Goal: Task Accomplishment & Management: Manage account settings

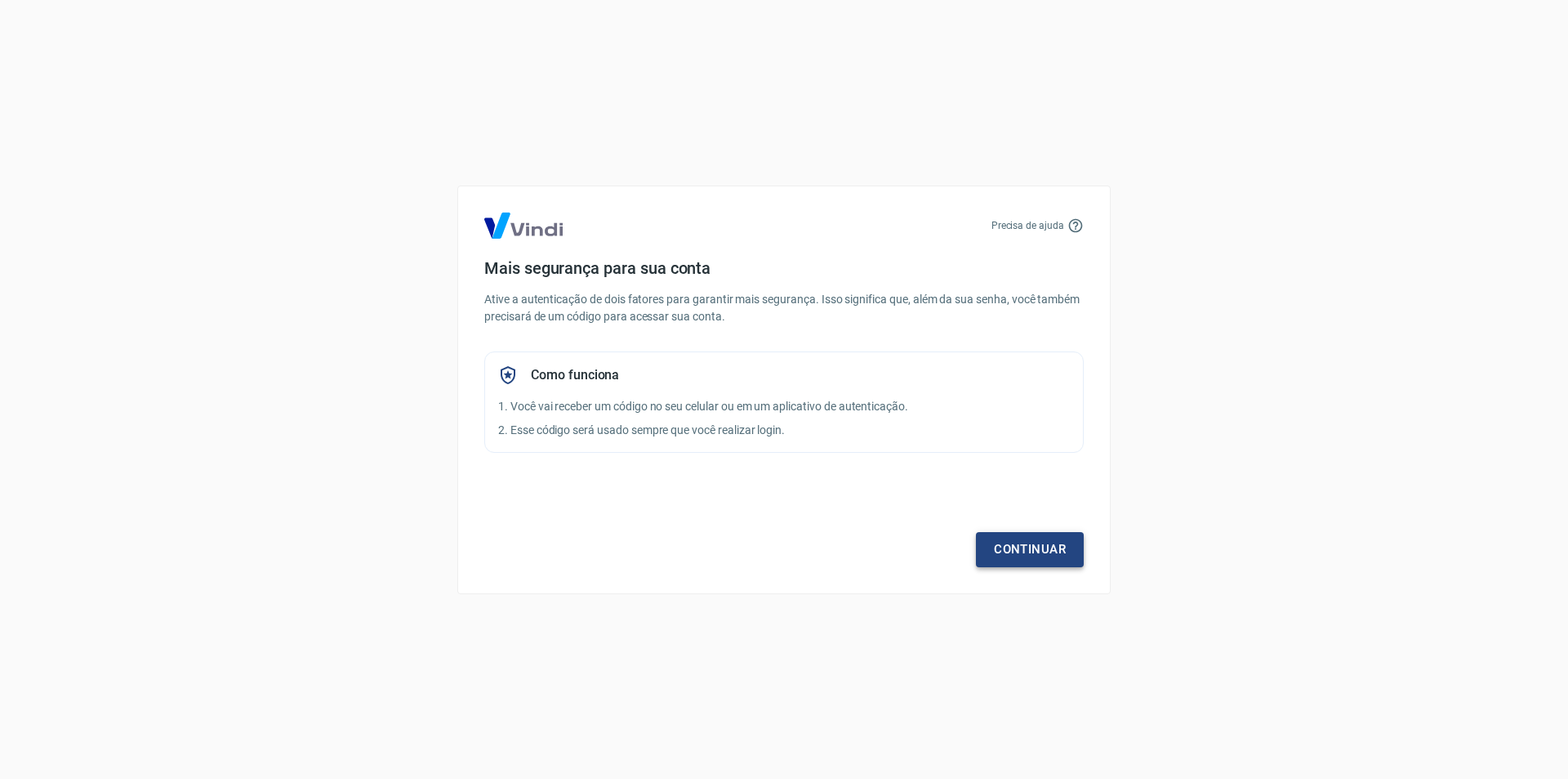
click at [1004, 536] on link "Continuar" at bounding box center [1029, 549] width 108 height 34
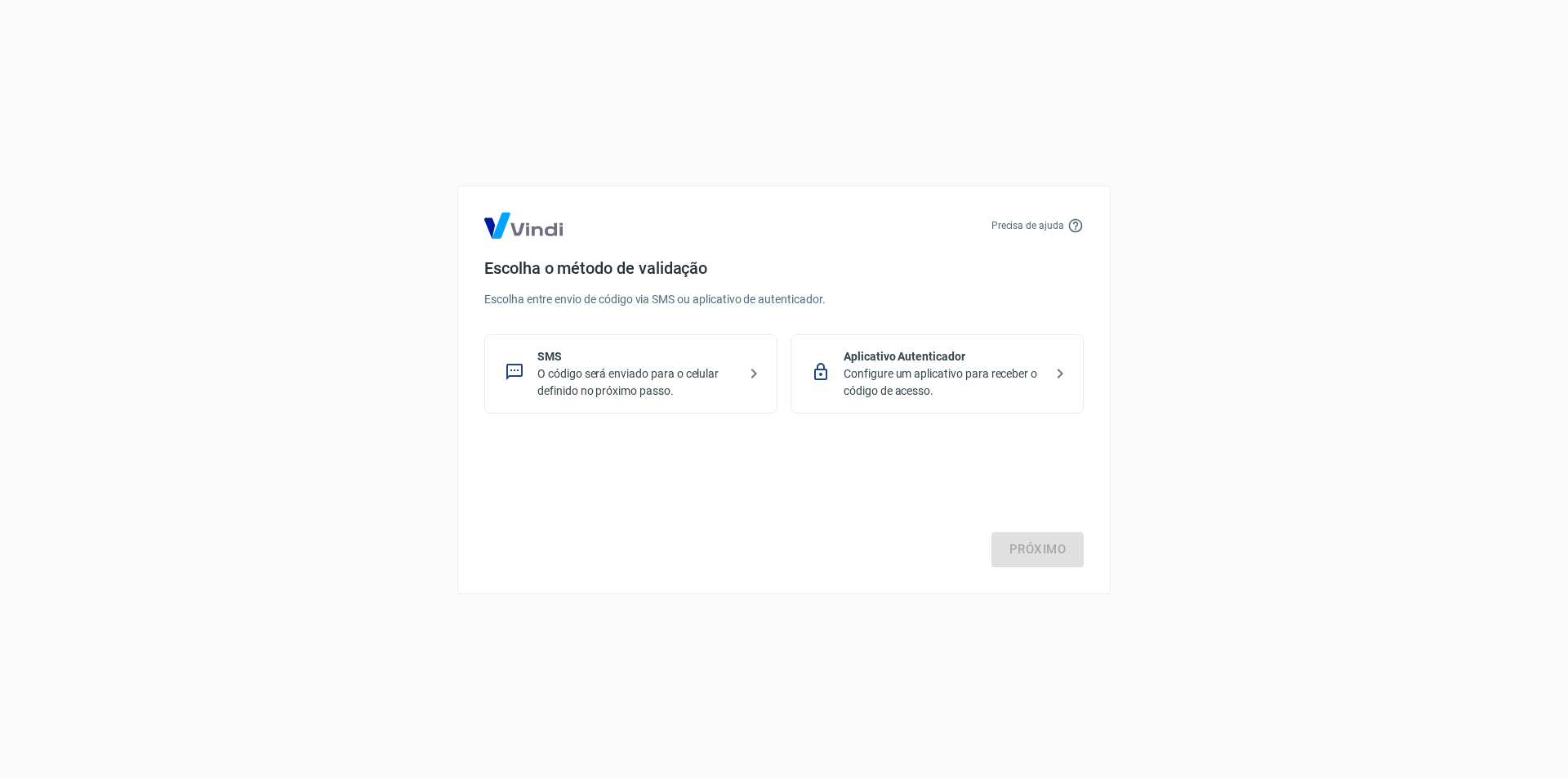
click at [951, 367] on p "Configure um aplicativo para receber o código de acesso." at bounding box center [944, 382] width 200 height 34
click at [1062, 549] on link "Próximo" at bounding box center [1037, 549] width 92 height 34
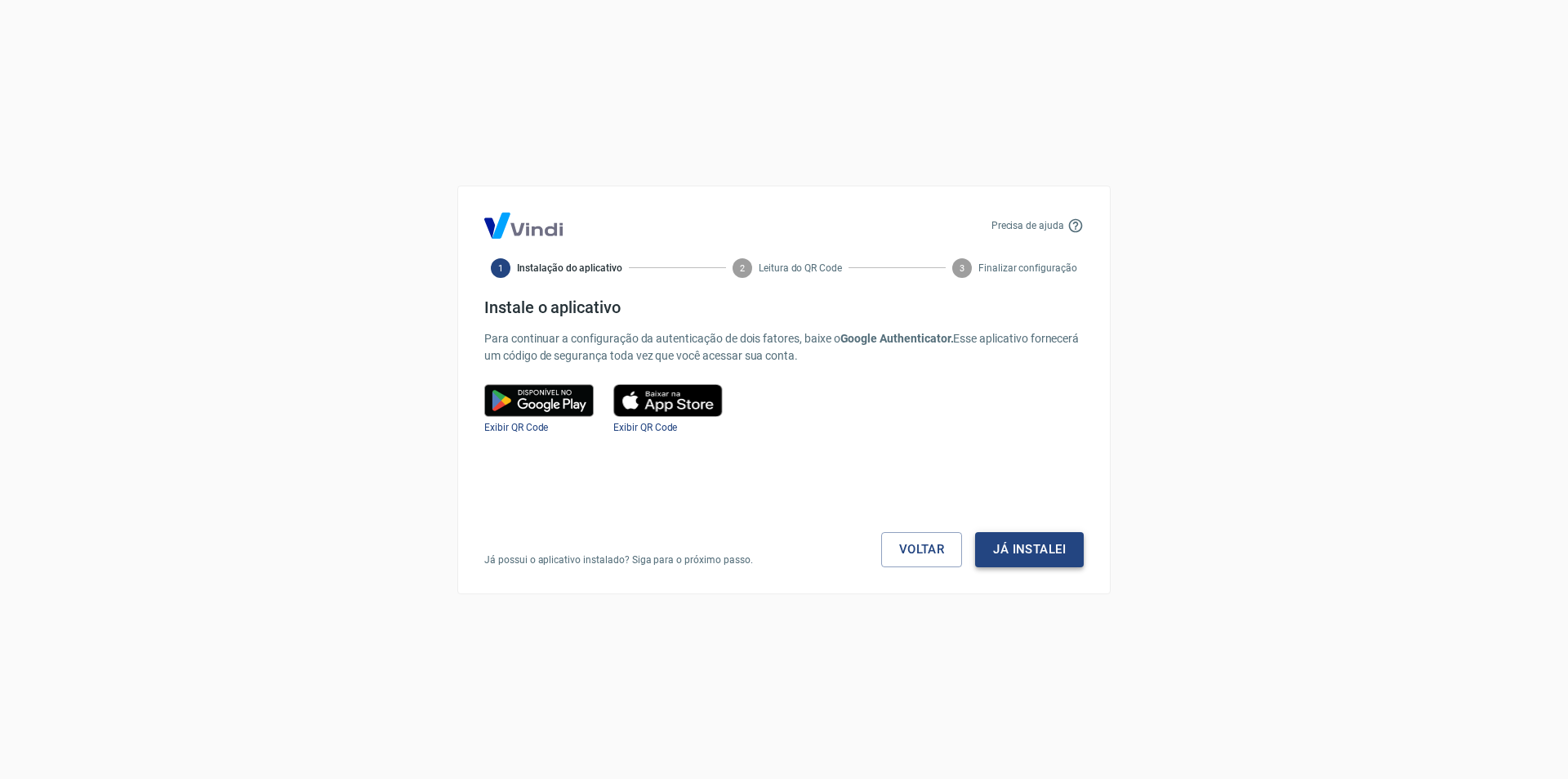
click at [1030, 549] on button "Já instalei" at bounding box center [1029, 549] width 109 height 34
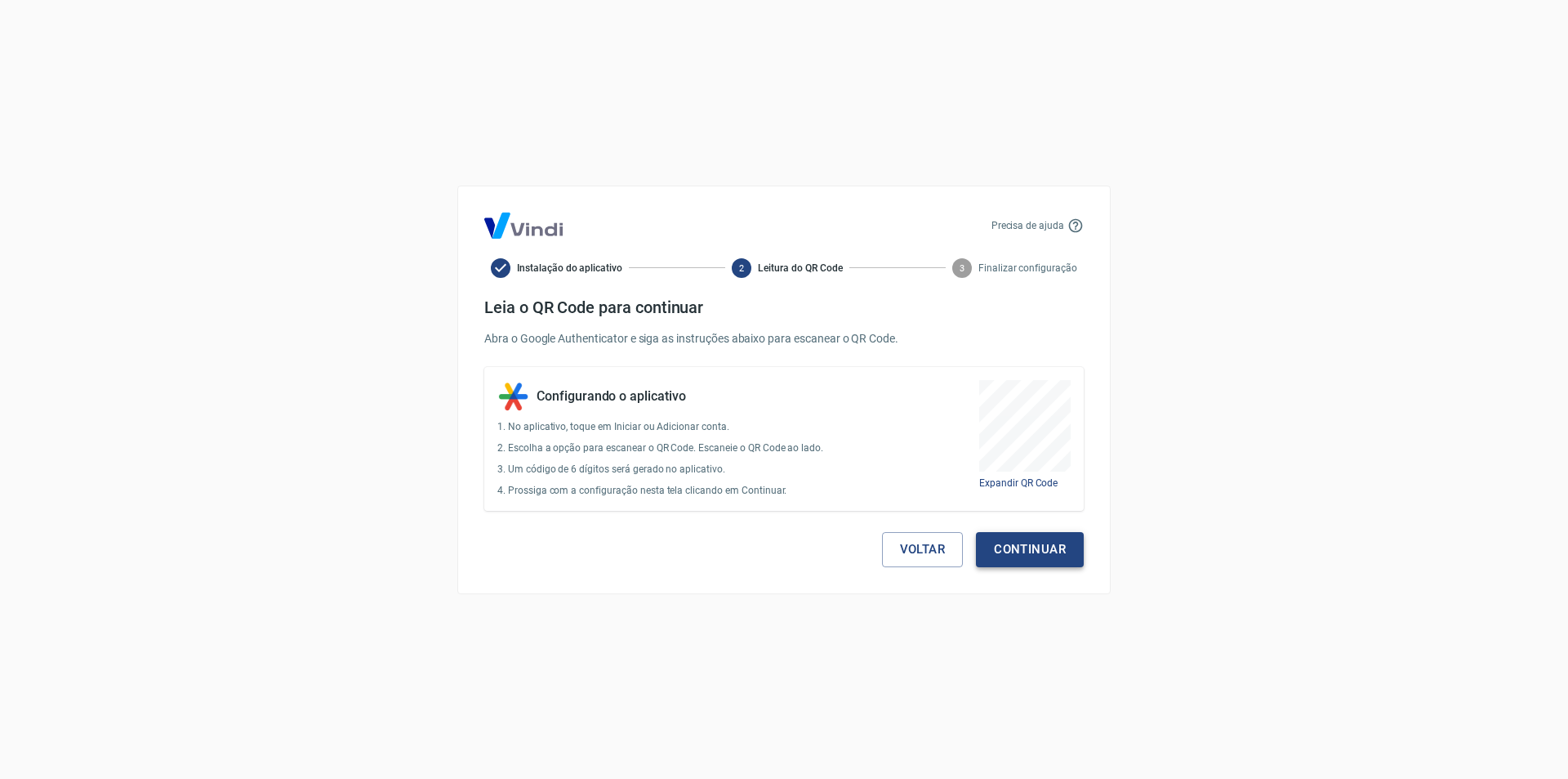
click at [1033, 540] on button "Continuar" at bounding box center [1029, 549] width 108 height 34
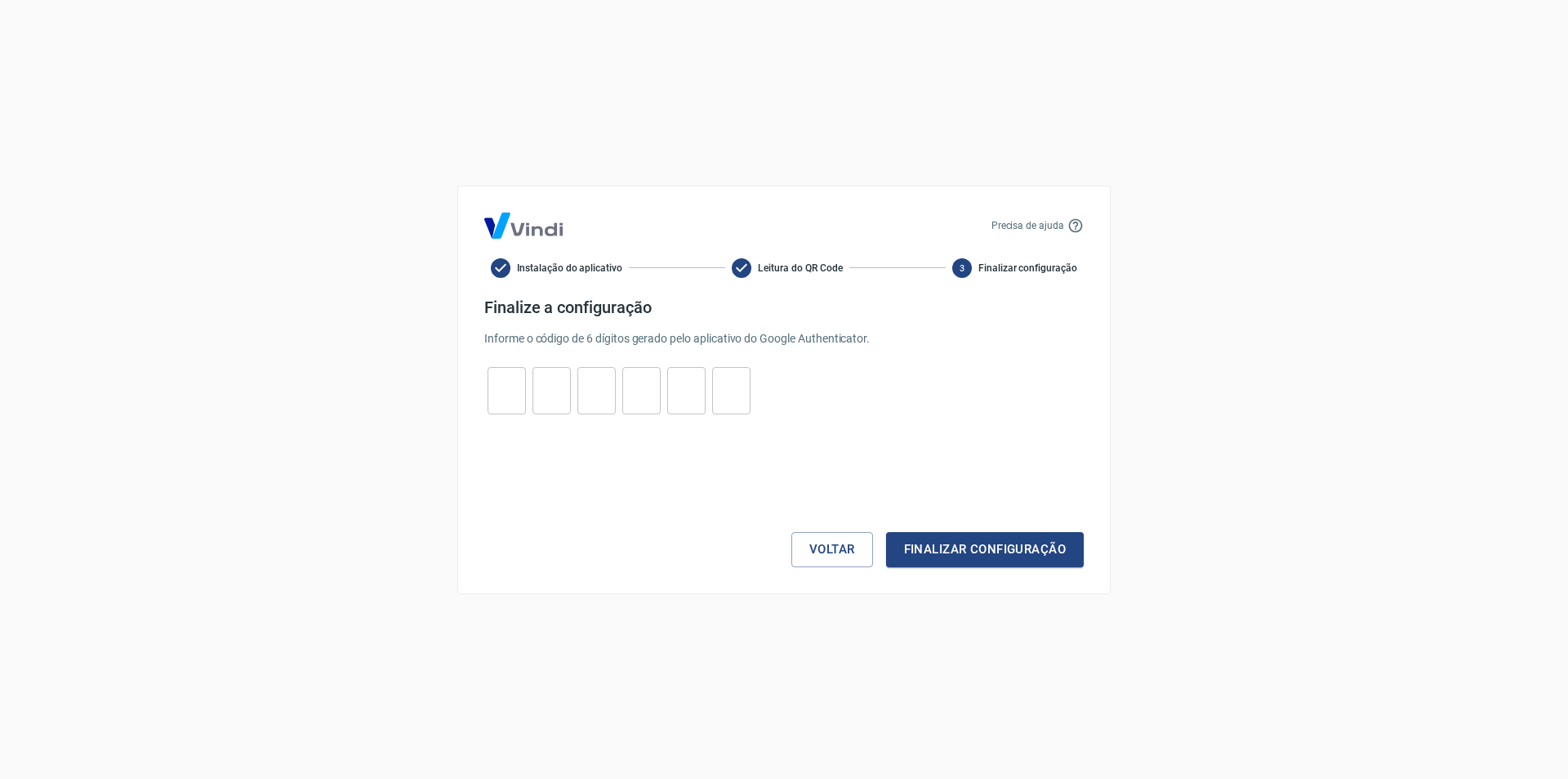
click at [507, 385] on input "tel" at bounding box center [507, 390] width 38 height 35
type input "5"
type input "2"
type input "3"
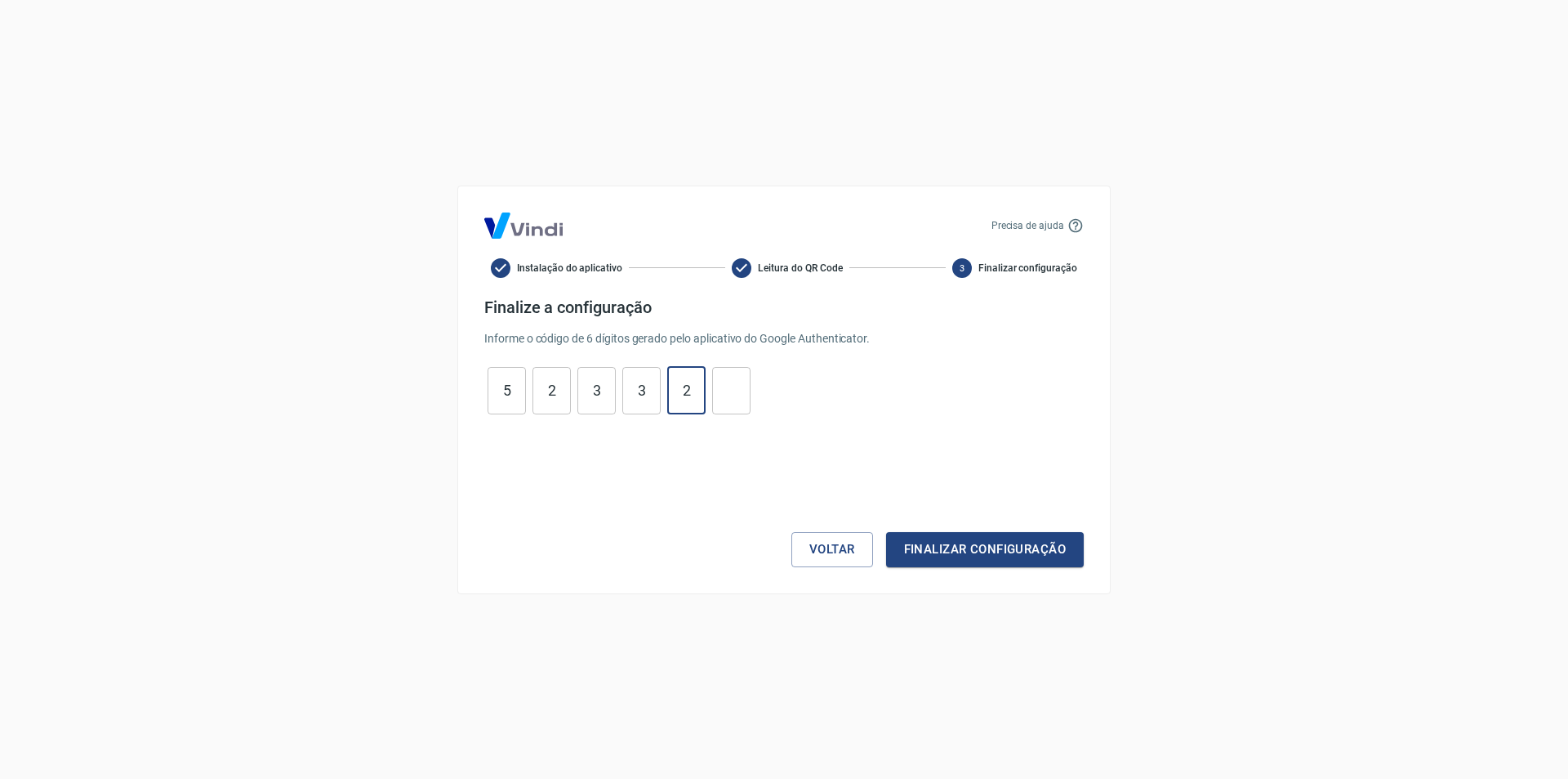
type input "2"
type input "1"
click at [947, 534] on button "Finalizar configuração" at bounding box center [985, 549] width 197 height 34
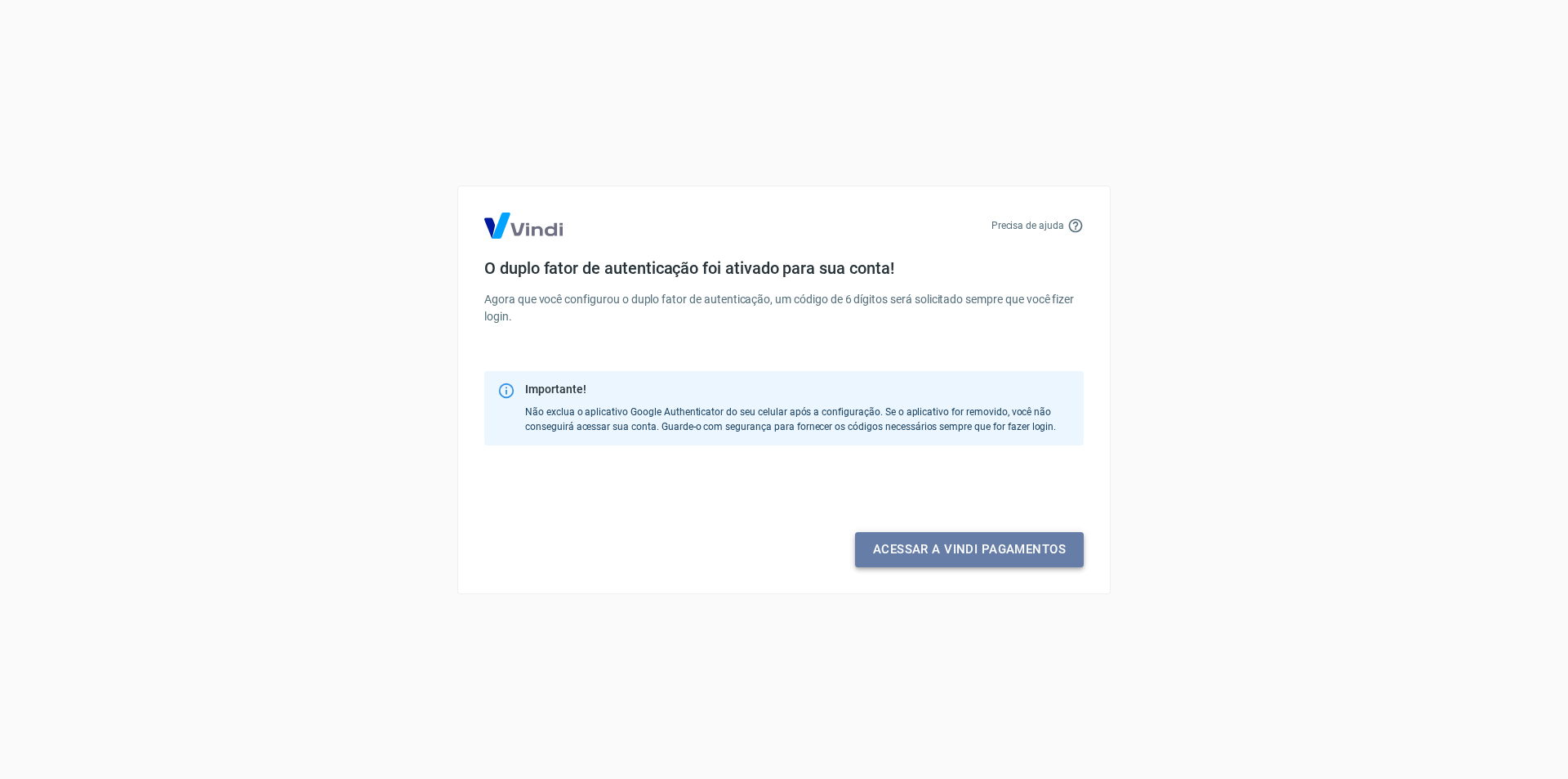
click at [967, 552] on link "Acessar a Vindi pagamentos" at bounding box center [969, 549] width 229 height 34
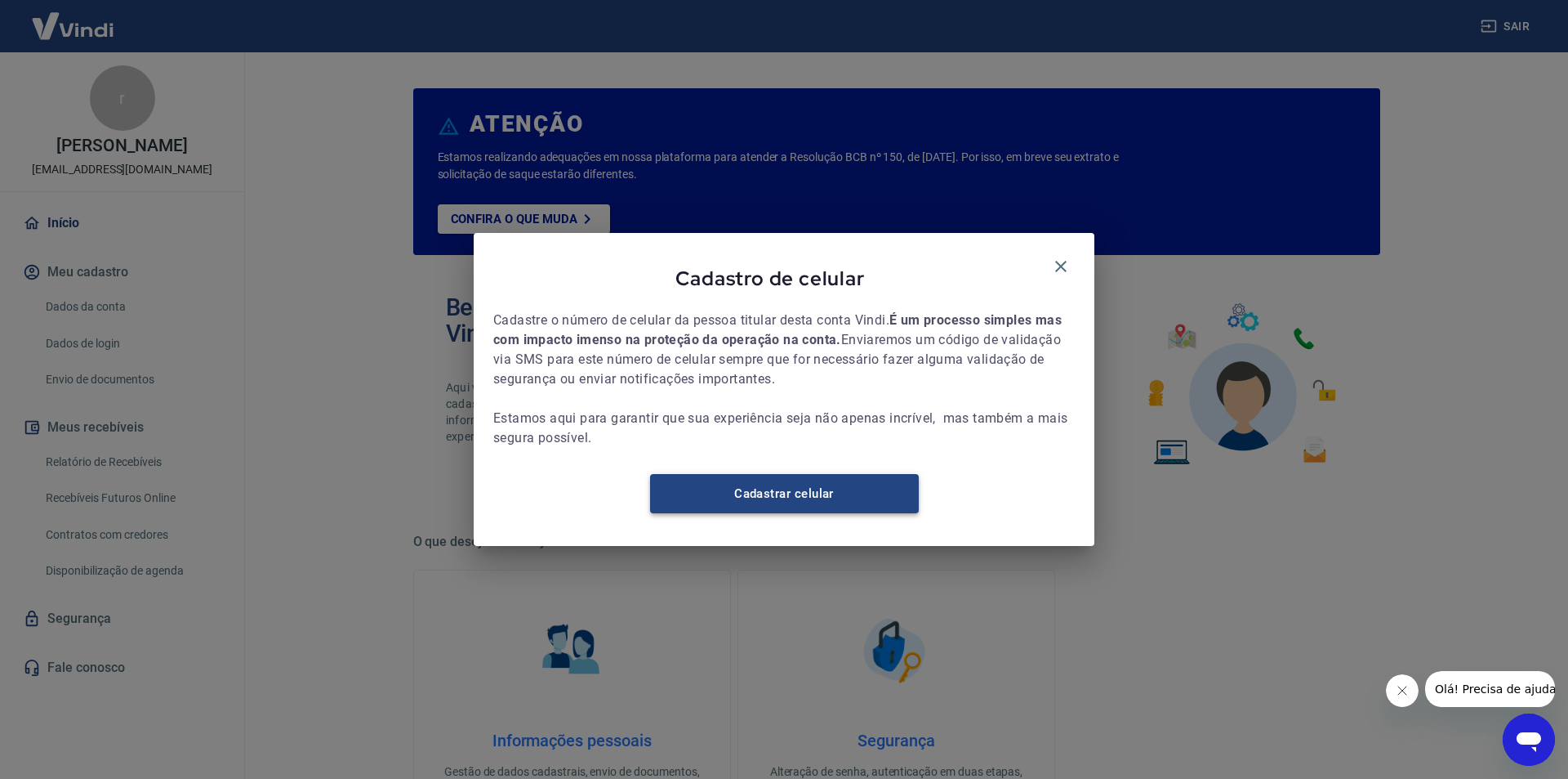
click at [735, 497] on link "Cadastrar celular" at bounding box center [784, 493] width 269 height 39
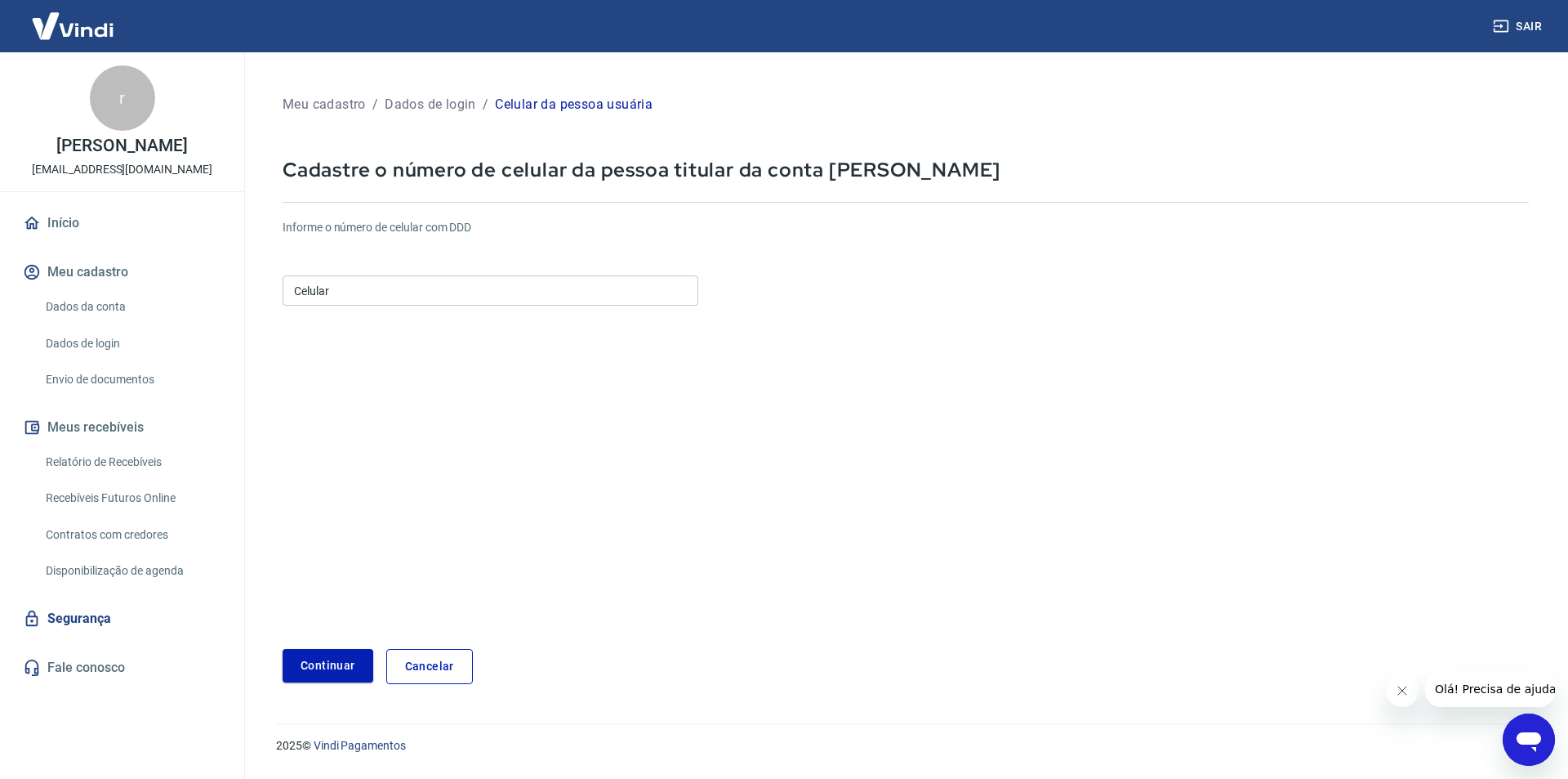
click at [446, 283] on input "Celular" at bounding box center [491, 291] width 416 height 31
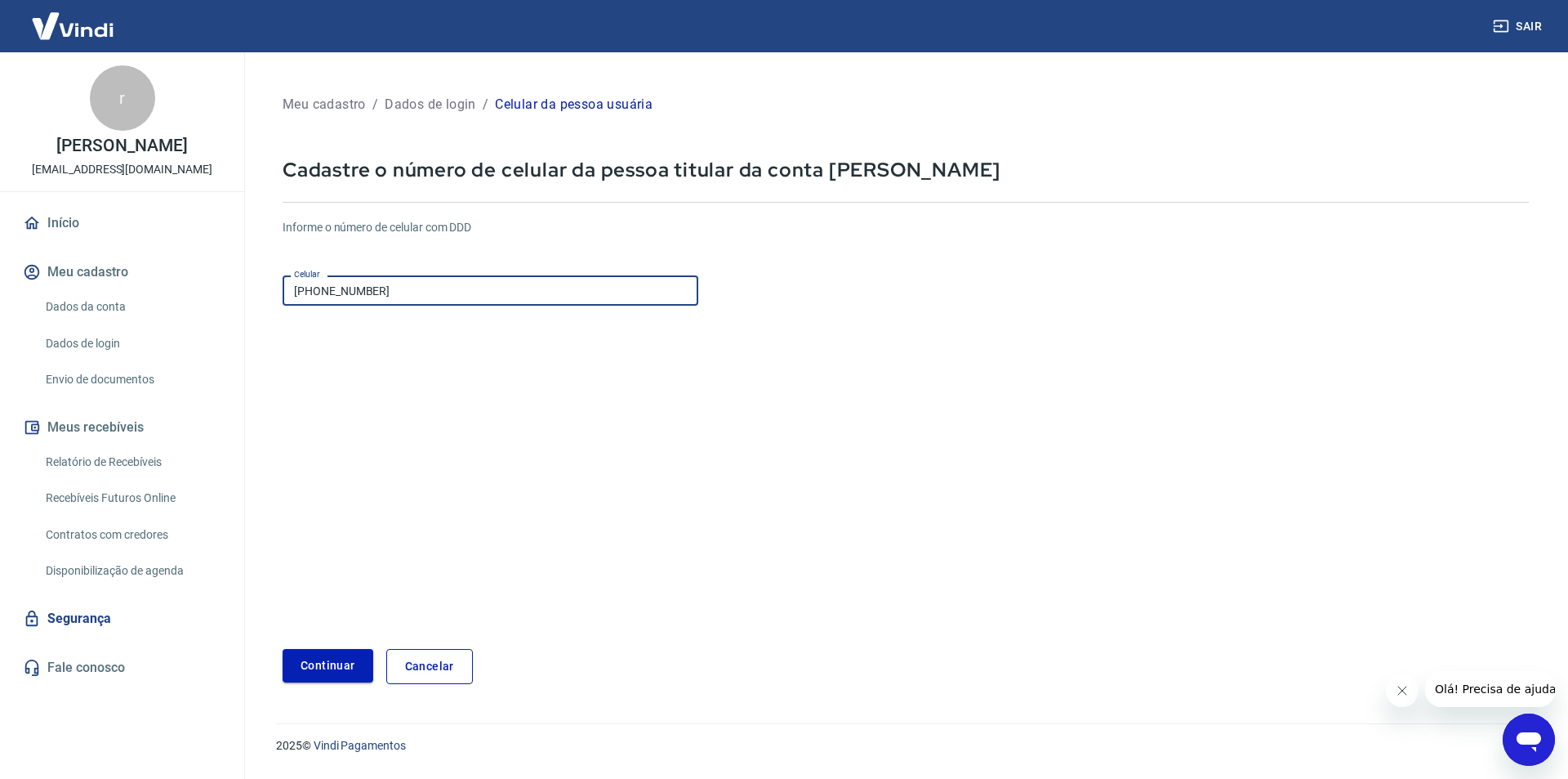
type input "(83) 99344-3393"
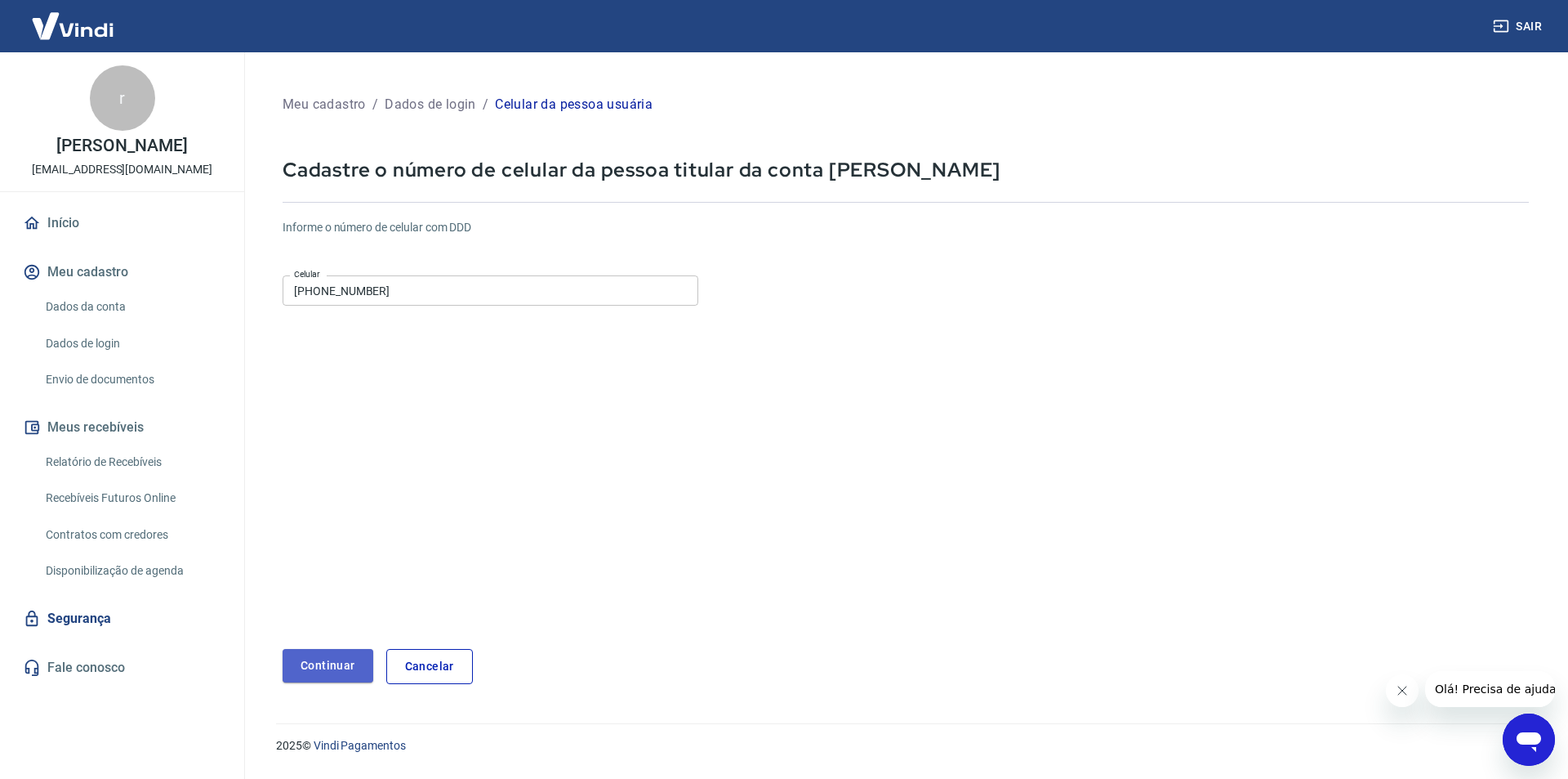
click at [330, 659] on button "Continuar" at bounding box center [328, 665] width 91 height 33
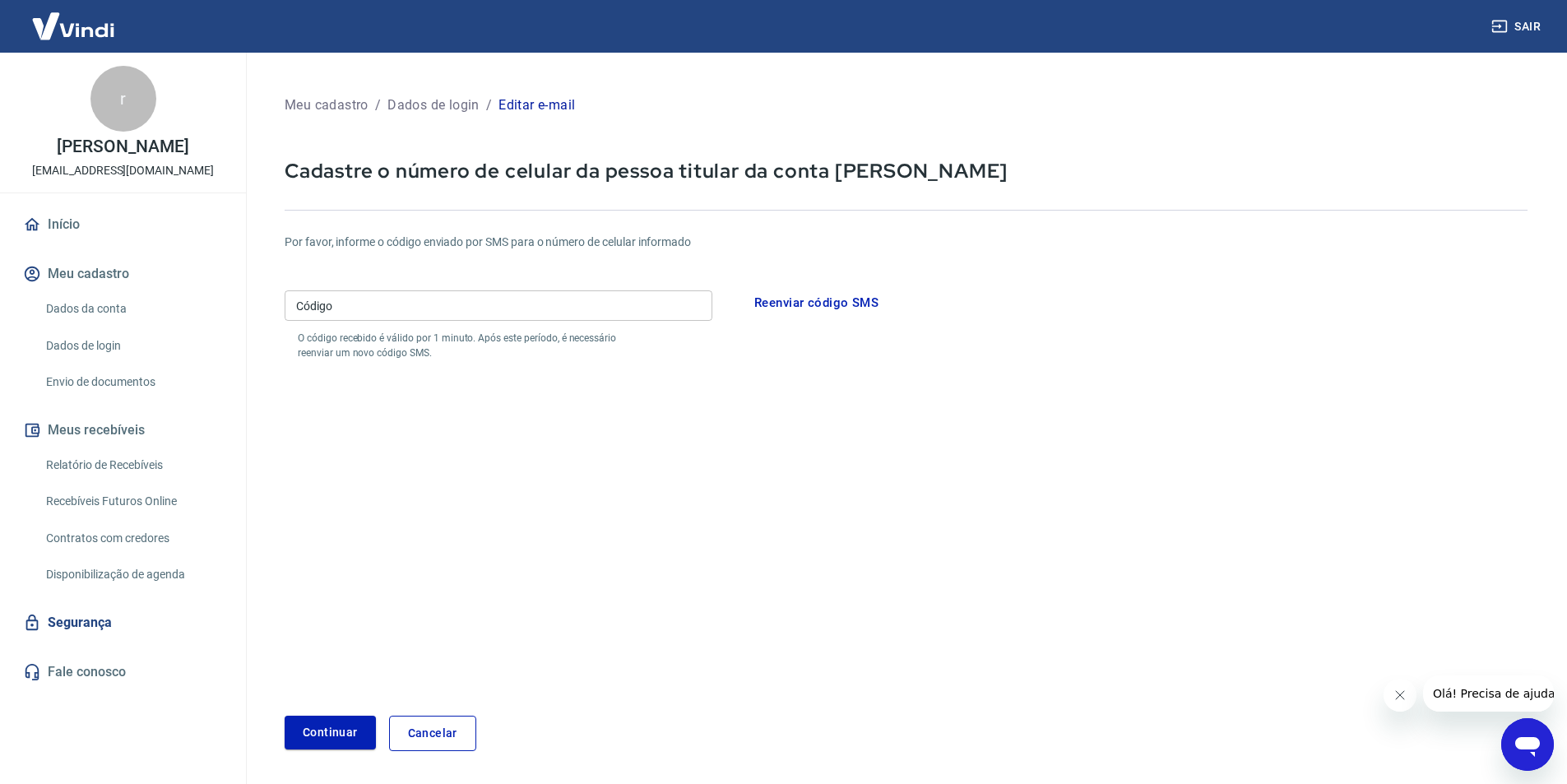
click at [486, 319] on input "Código" at bounding box center [499, 306] width 428 height 31
type input "163137"
click at [328, 720] on button "Continuar" at bounding box center [330, 732] width 91 height 34
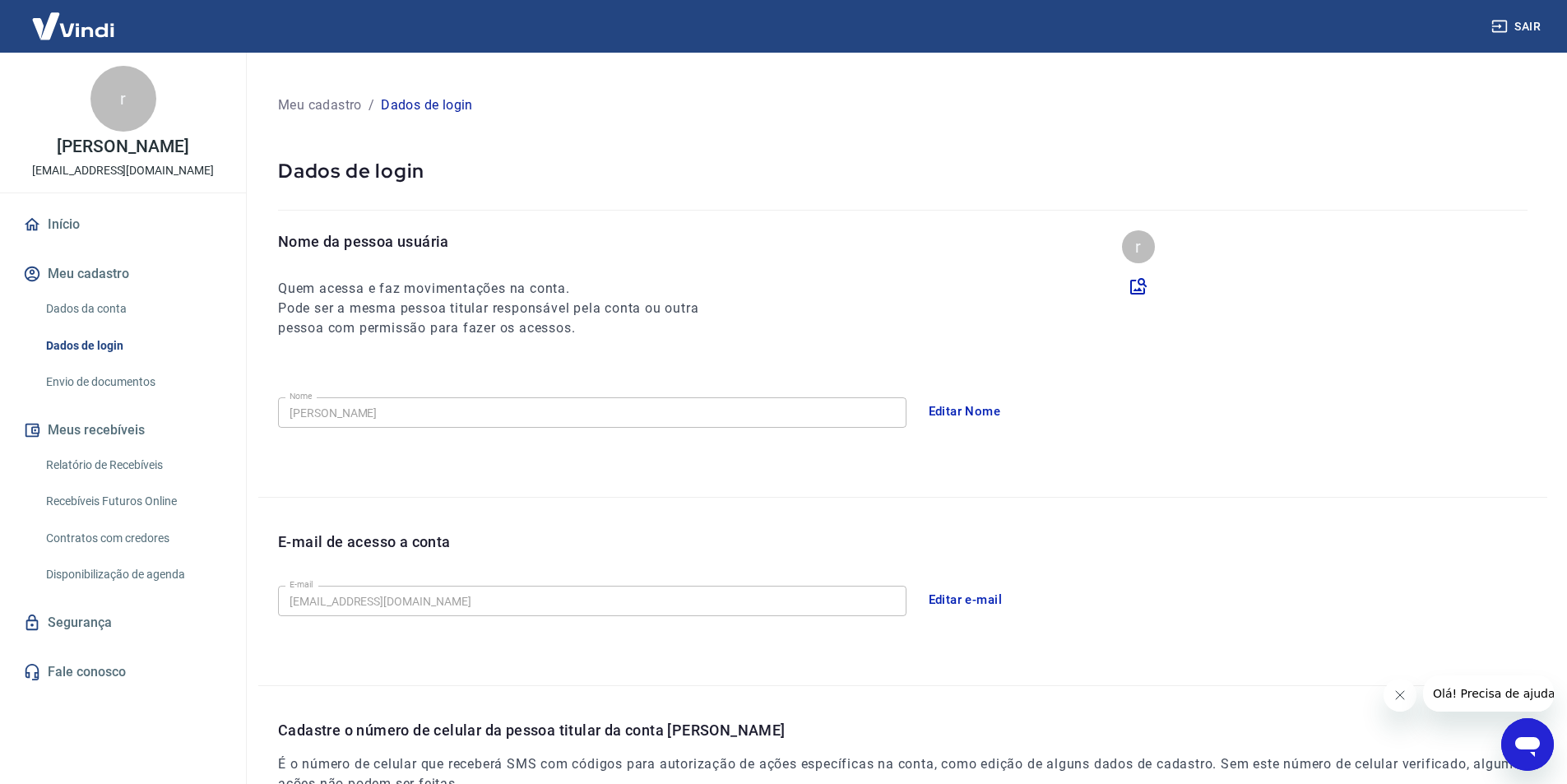
click at [79, 226] on link "Início" at bounding box center [123, 225] width 206 height 36
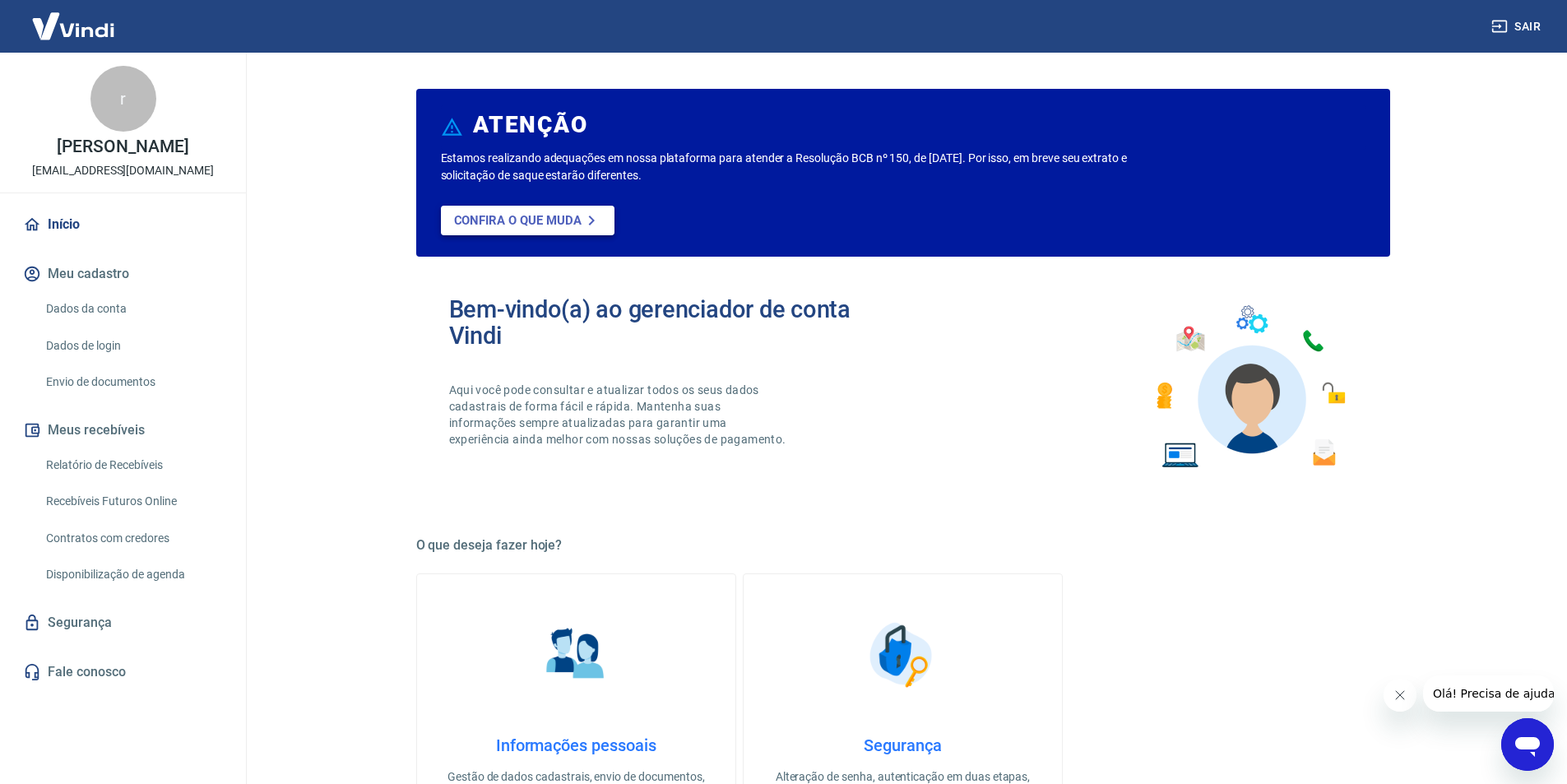
click at [497, 225] on p "Confira o que muda" at bounding box center [518, 220] width 128 height 14
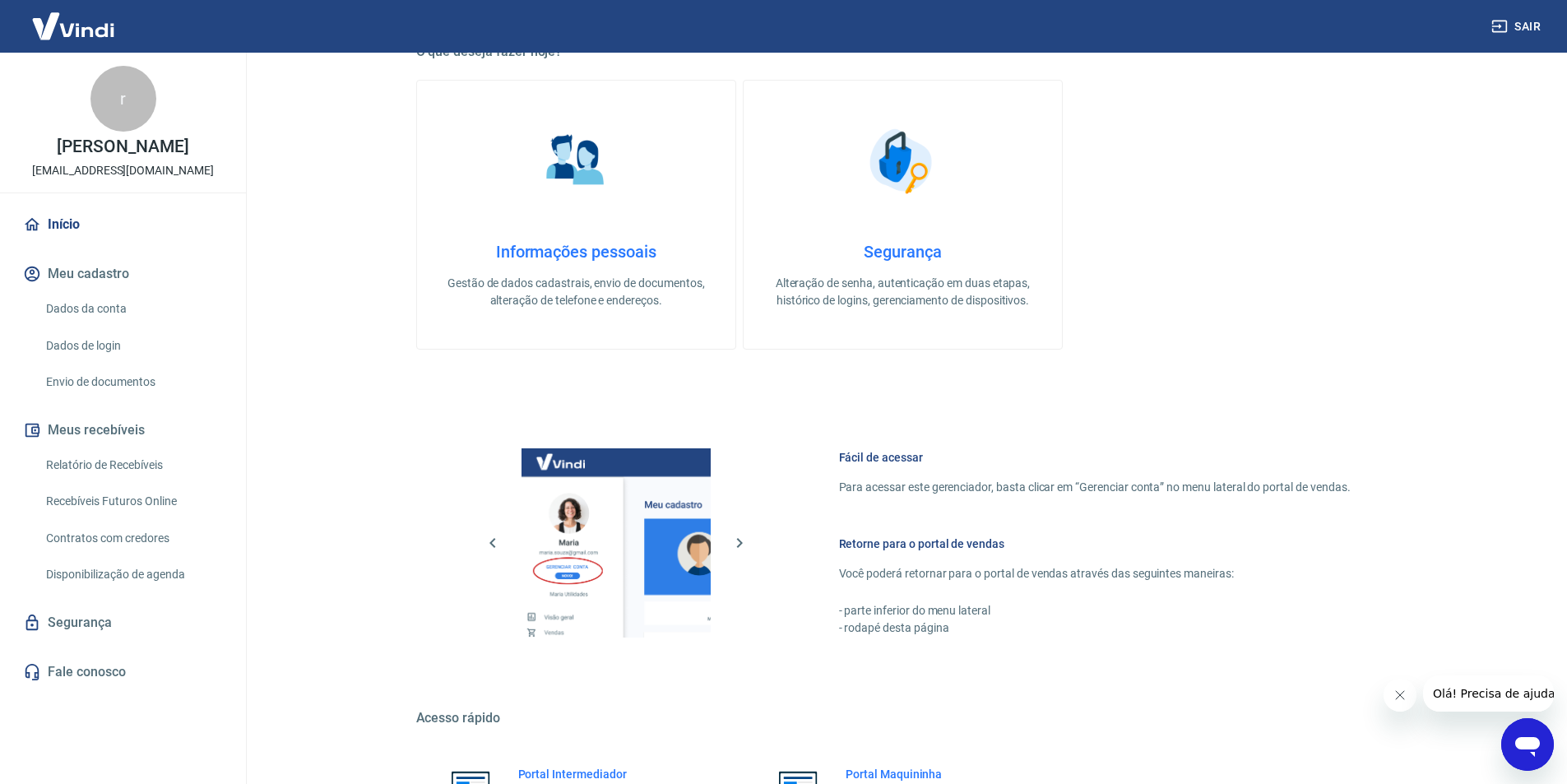
scroll to position [669, 0]
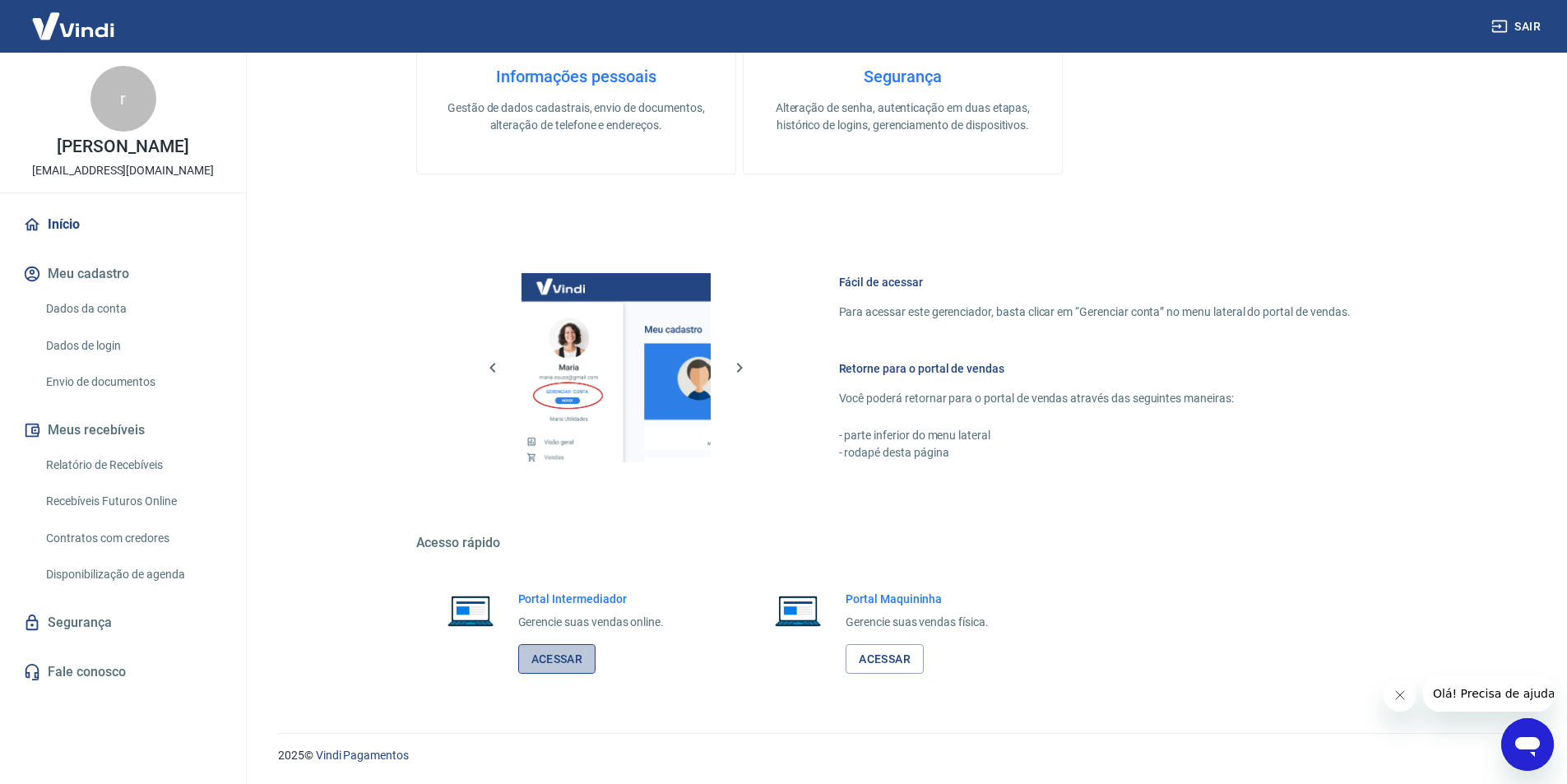
click at [542, 667] on link "Acessar" at bounding box center [557, 659] width 78 height 31
